Goal: Task Accomplishment & Management: Manage account settings

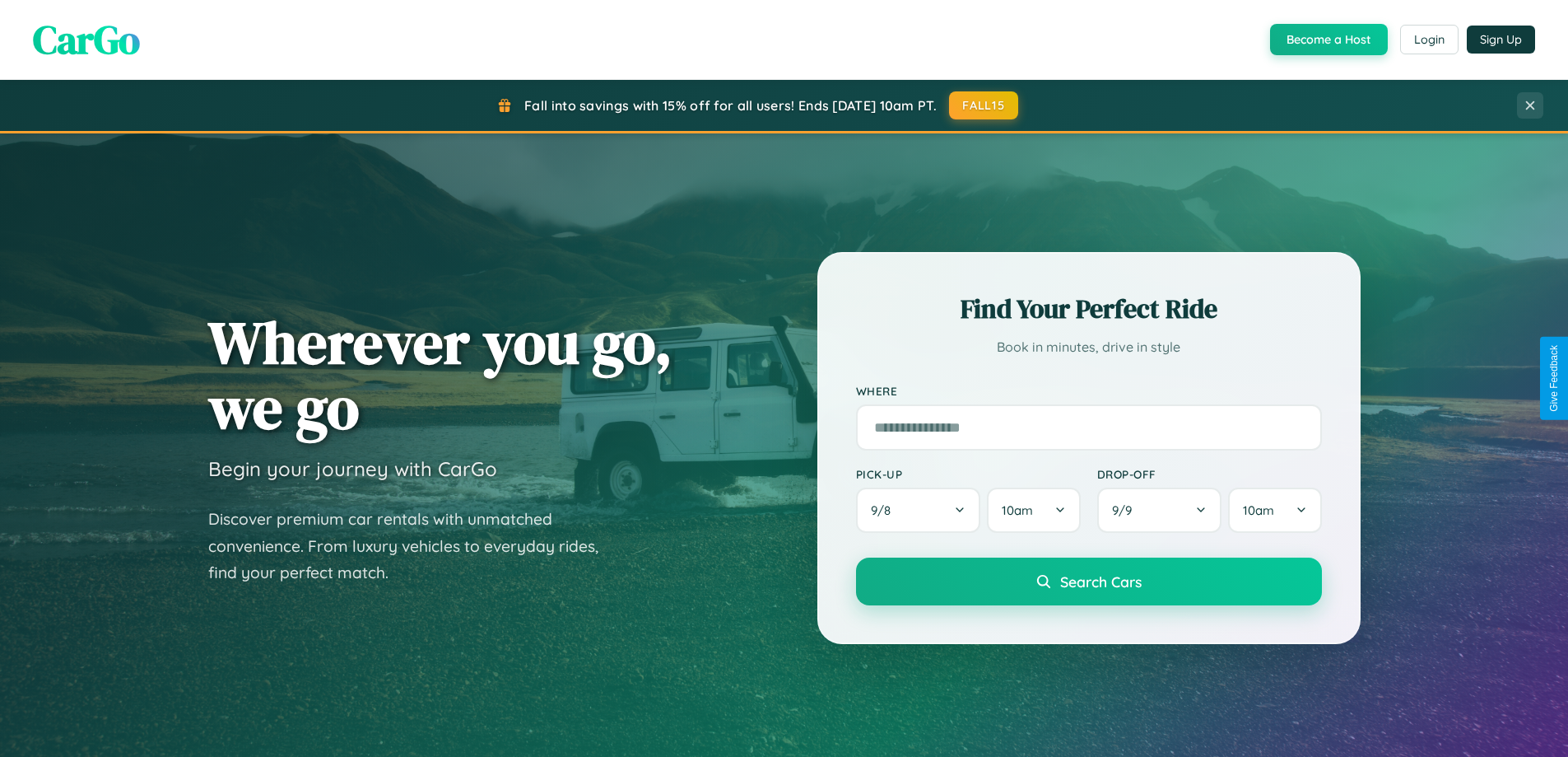
scroll to position [1133, 0]
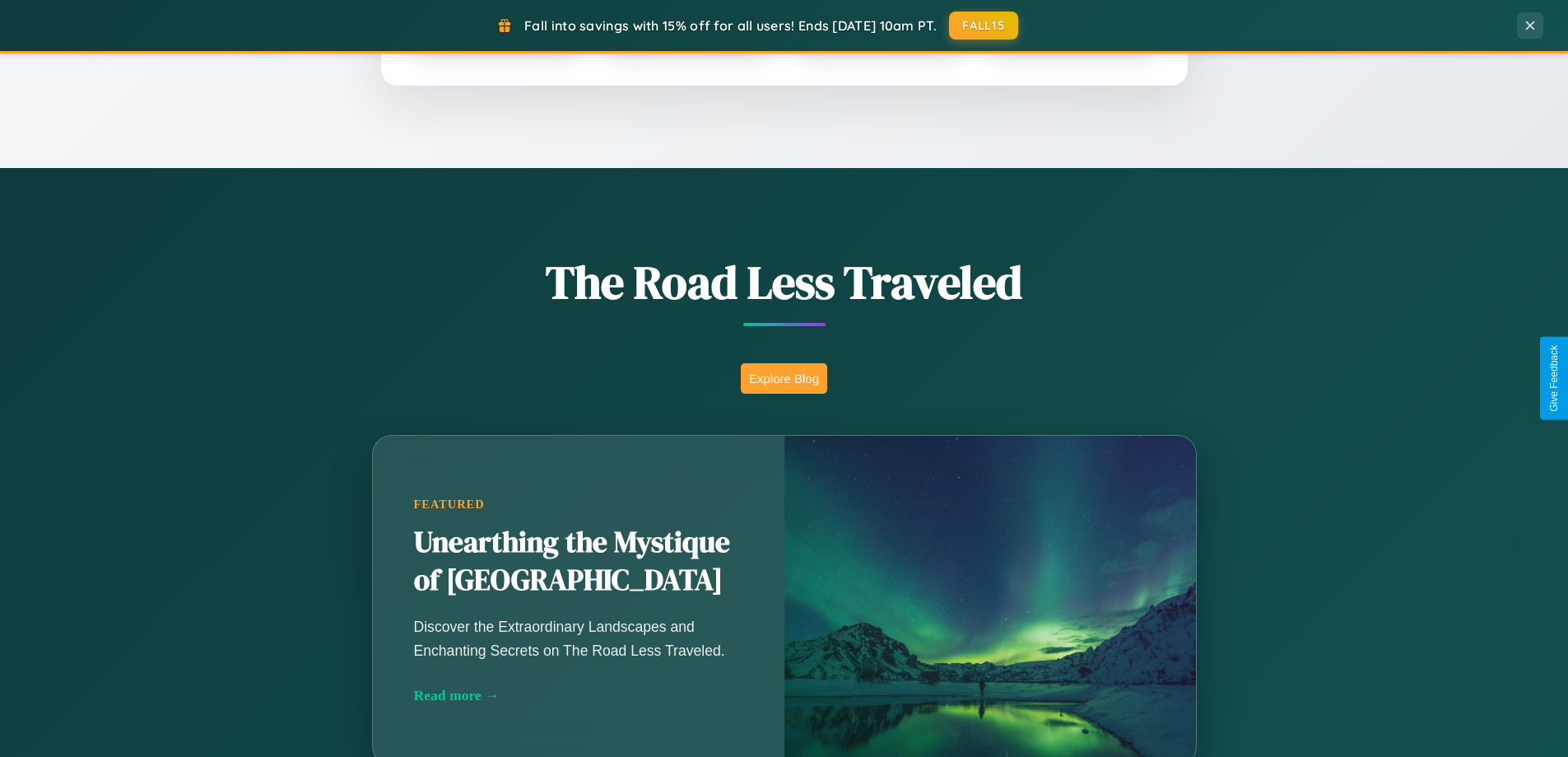
click at [784, 378] on button "Explore Blog" at bounding box center [784, 378] width 86 height 31
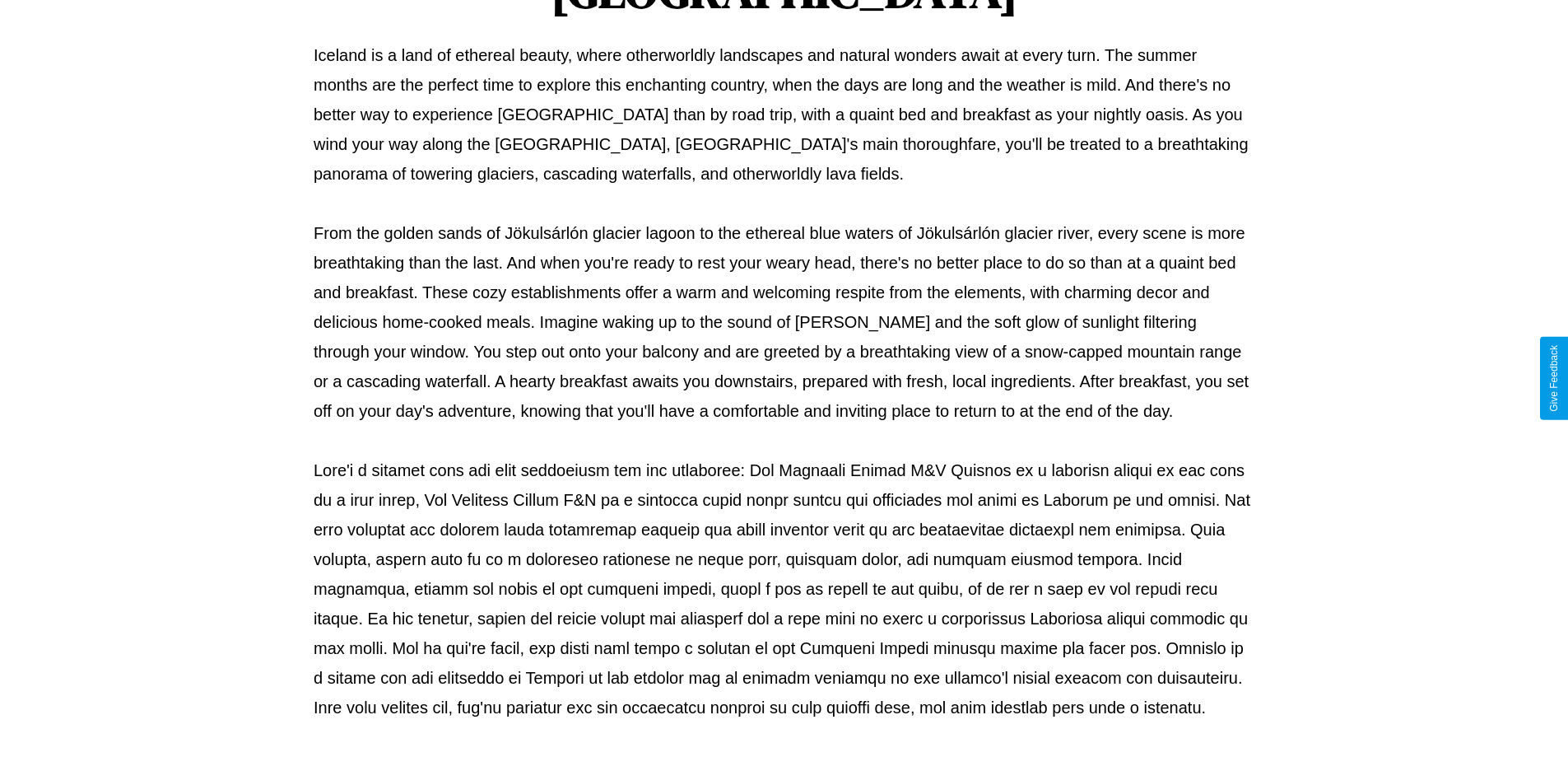
scroll to position [532, 0]
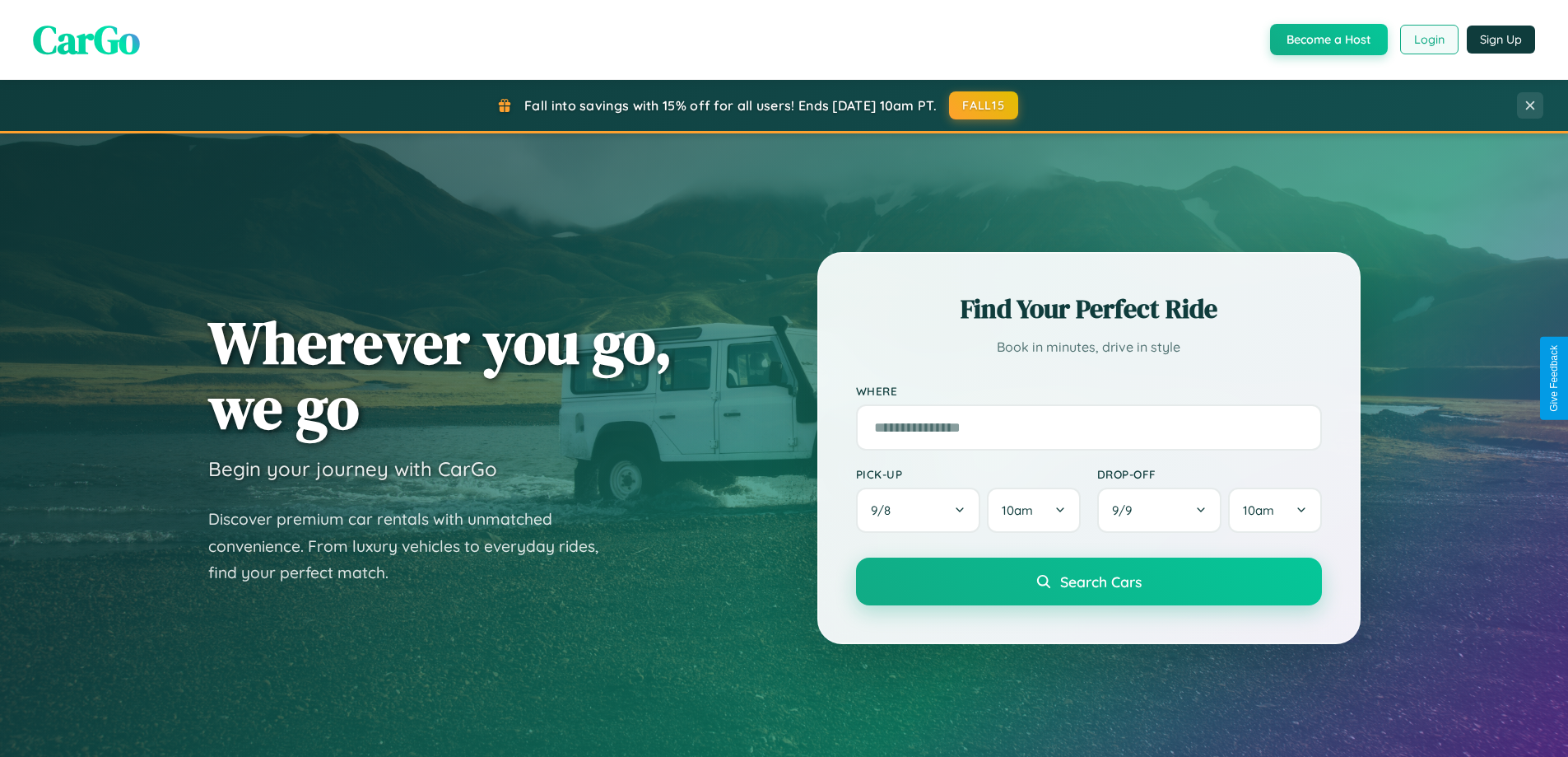
click at [1428, 39] on button "Login" at bounding box center [1429, 39] width 59 height 30
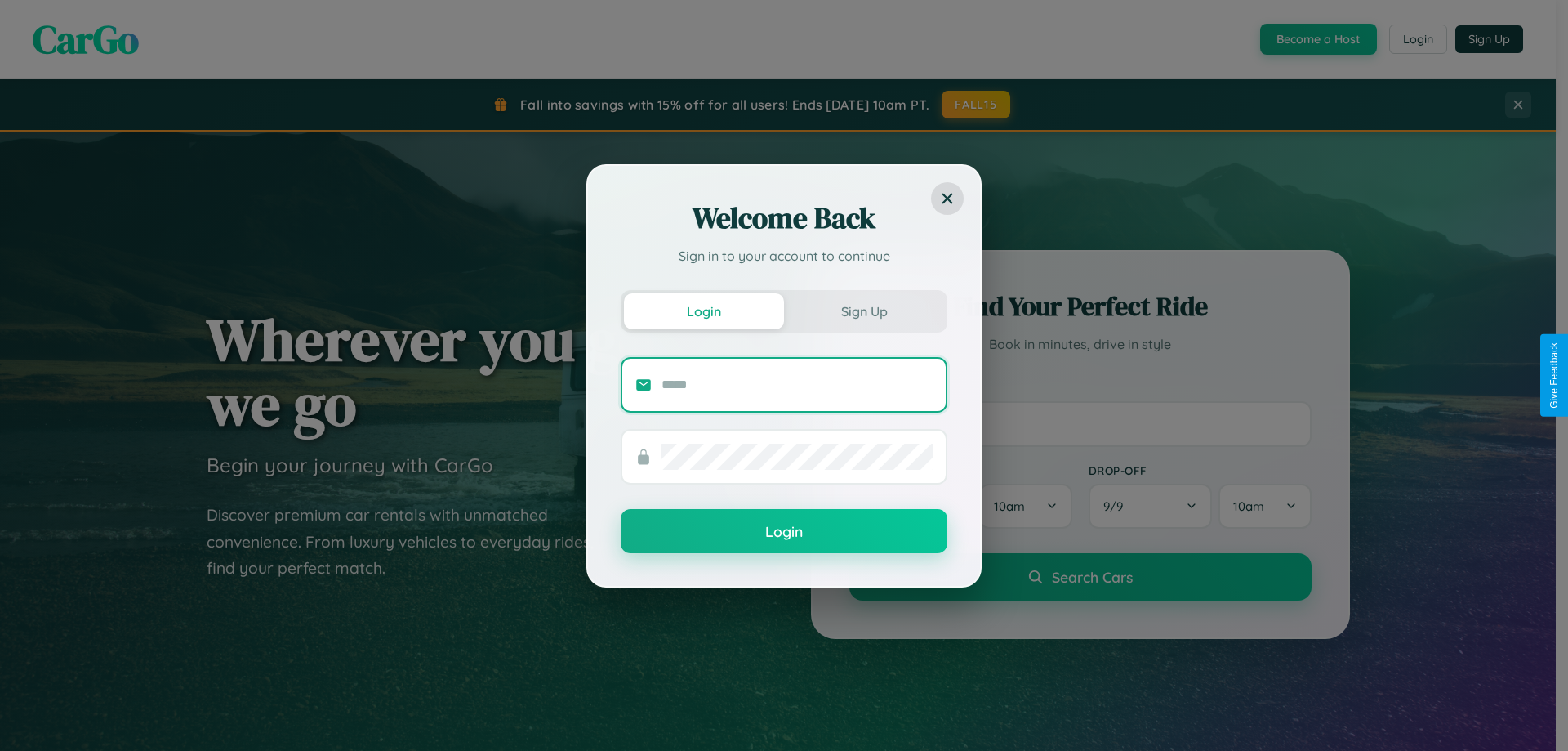
click at [797, 384] on input "text" at bounding box center [796, 385] width 271 height 26
type input "**********"
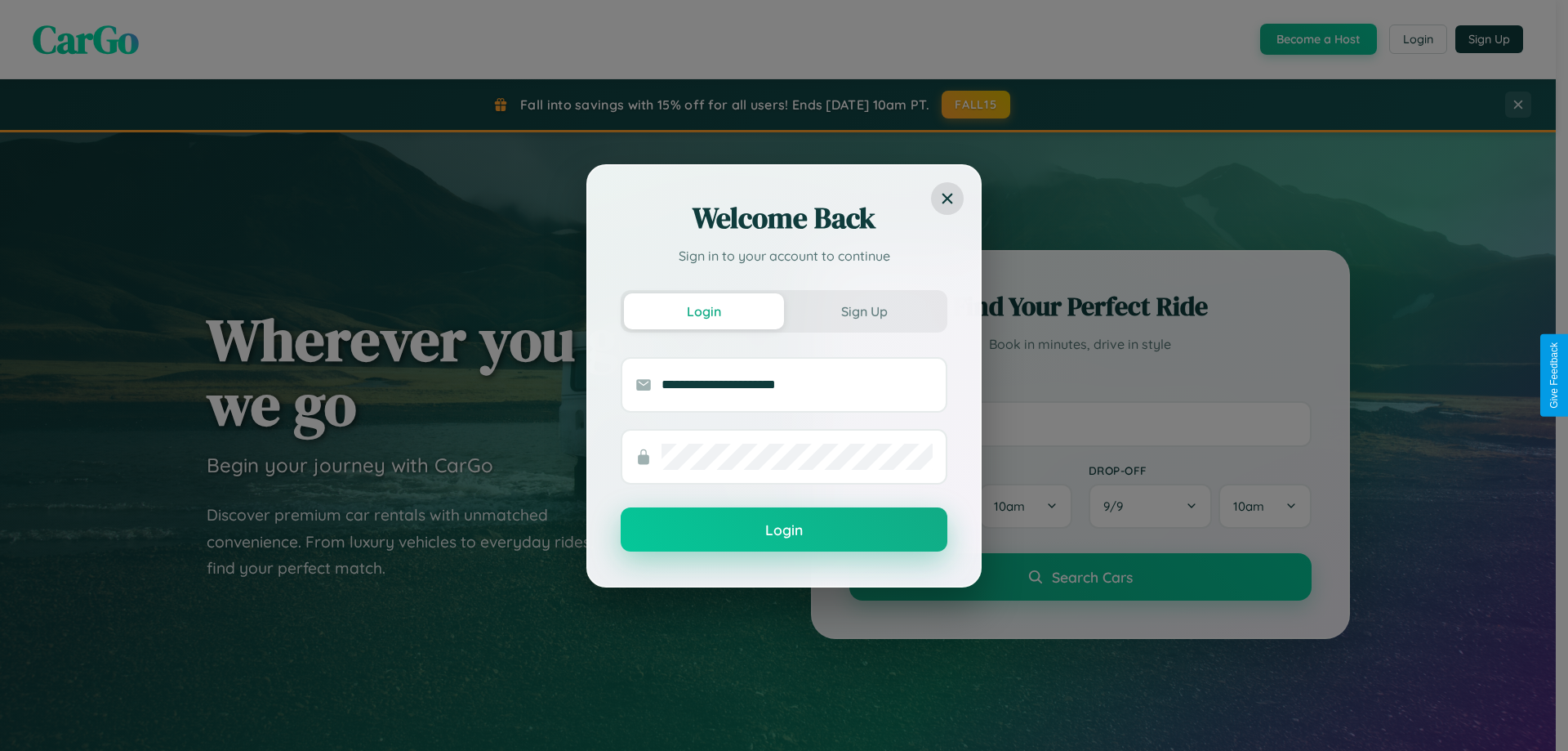
click at [784, 530] on button "Login" at bounding box center [783, 529] width 326 height 44
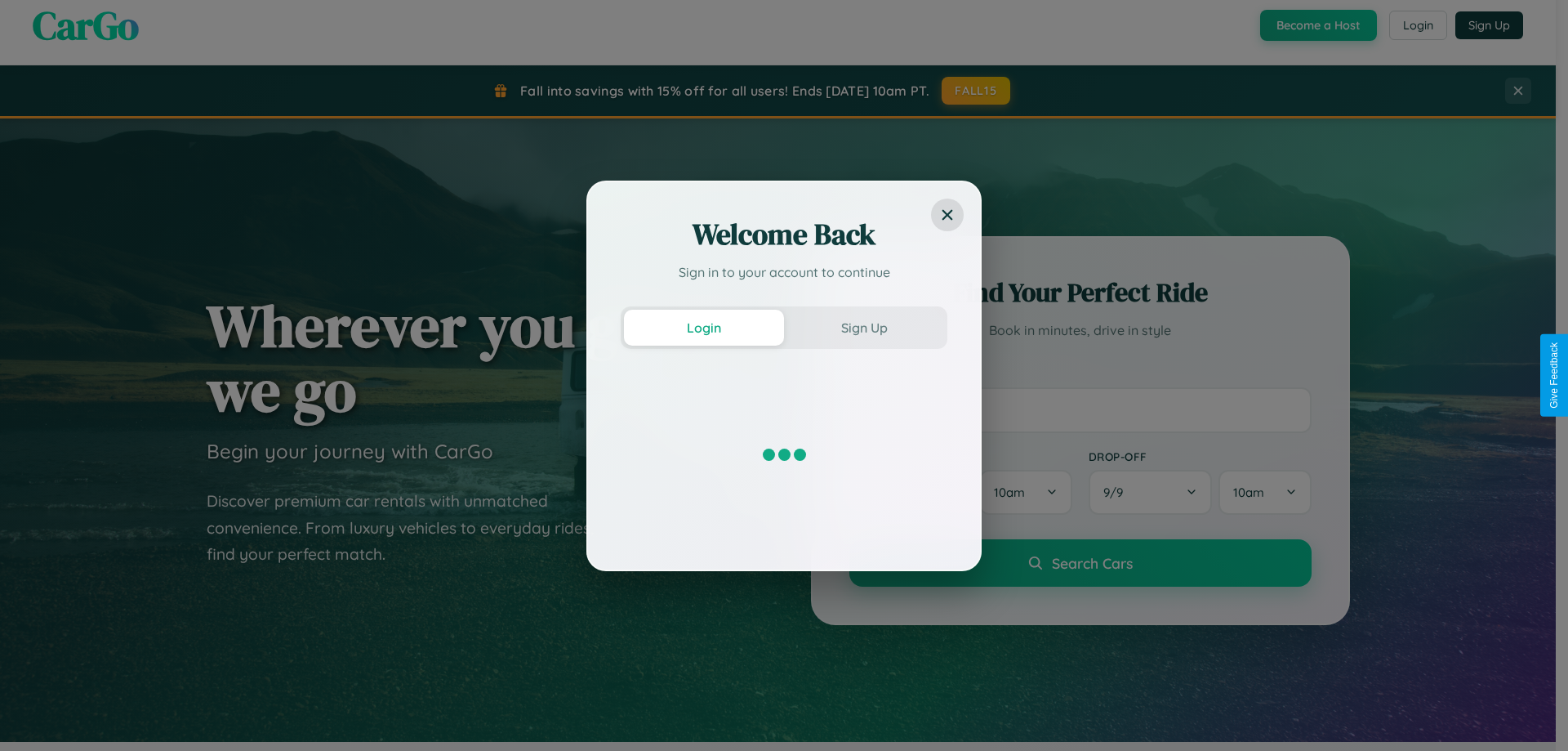
scroll to position [3144, 0]
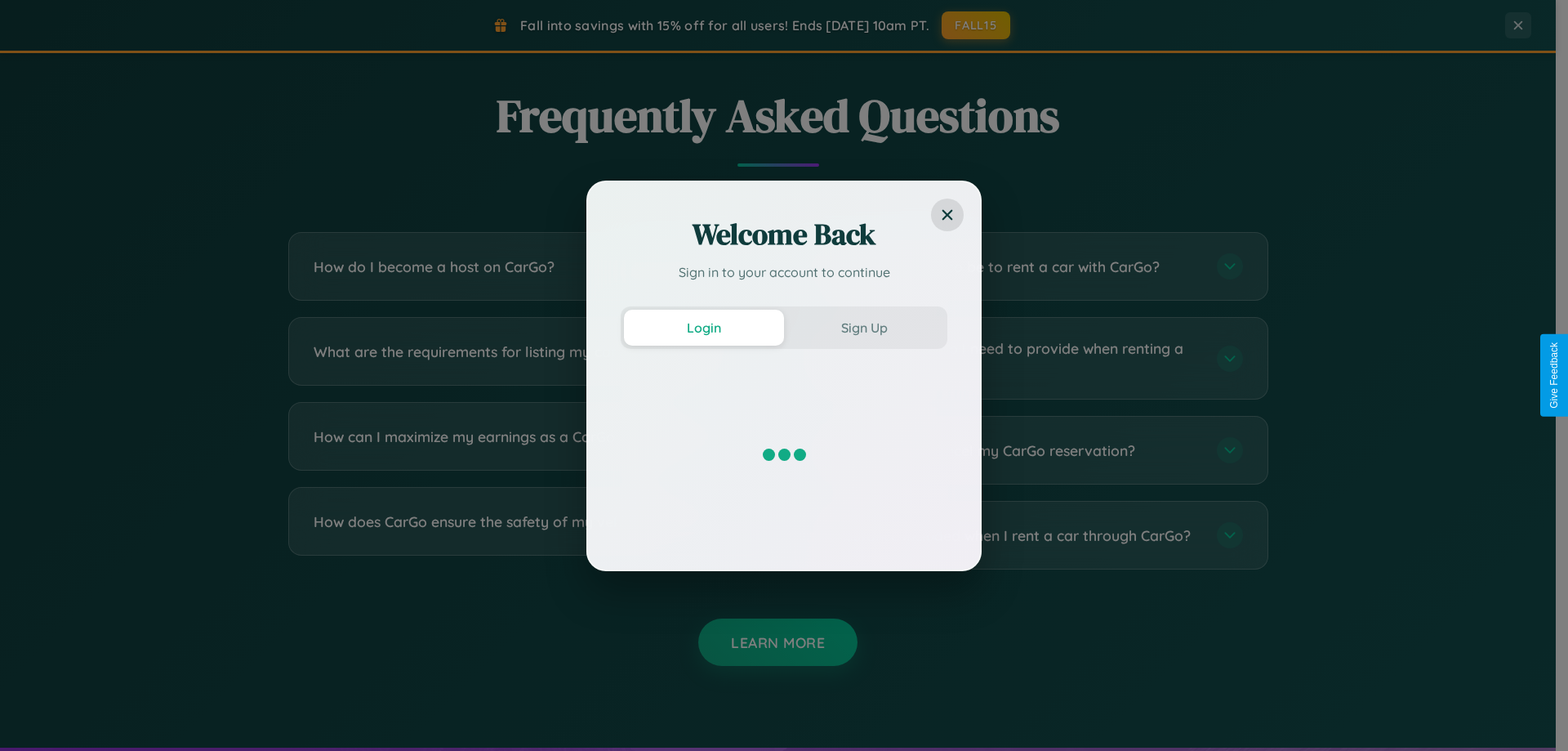
click at [524, 450] on div "Welcome Back Sign in to your account to continue Login Sign Up" at bounding box center [784, 375] width 1568 height 751
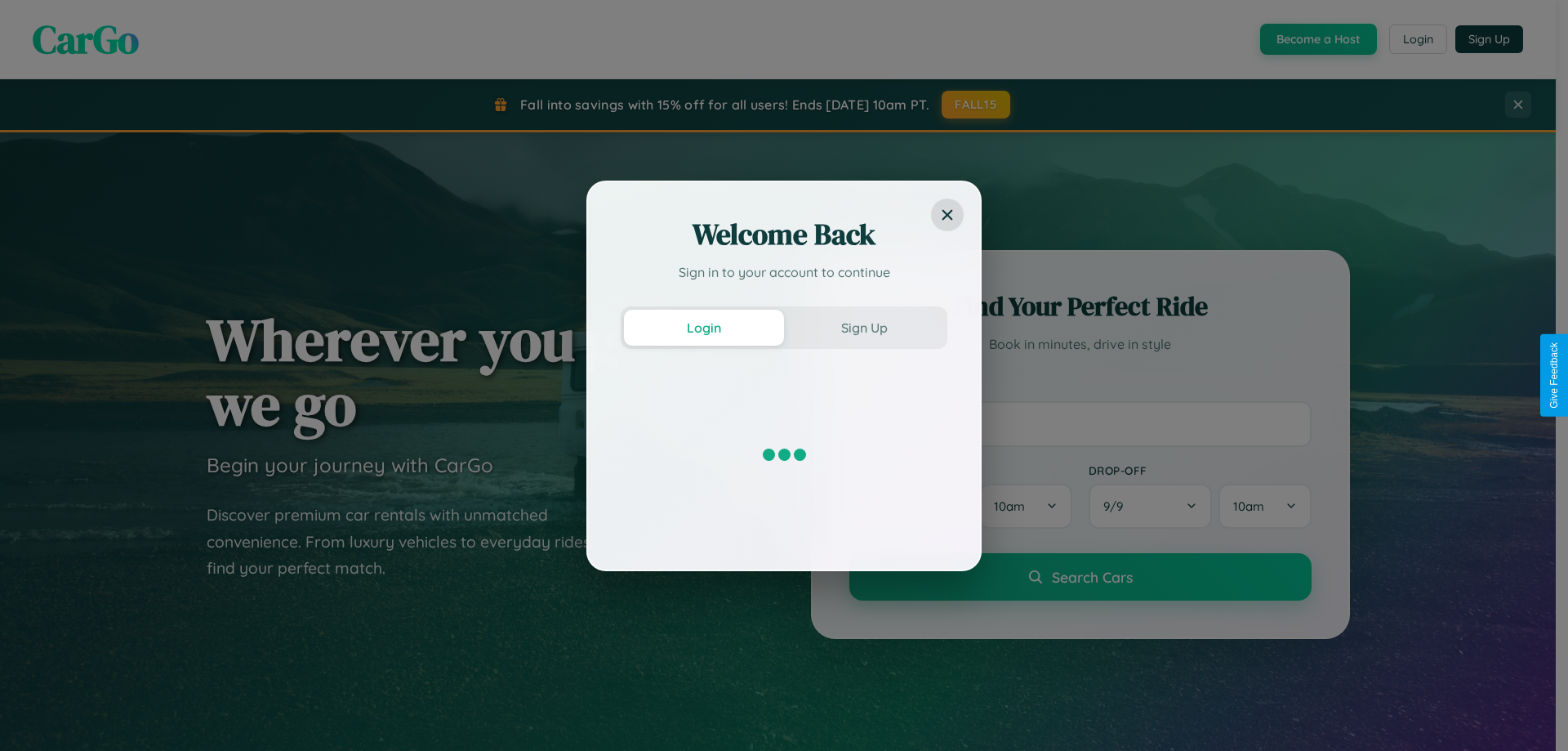
click at [1316, 39] on div "Welcome Back Sign in to your account to continue Login Sign Up" at bounding box center [784, 375] width 1568 height 751
